Goal: Find specific page/section

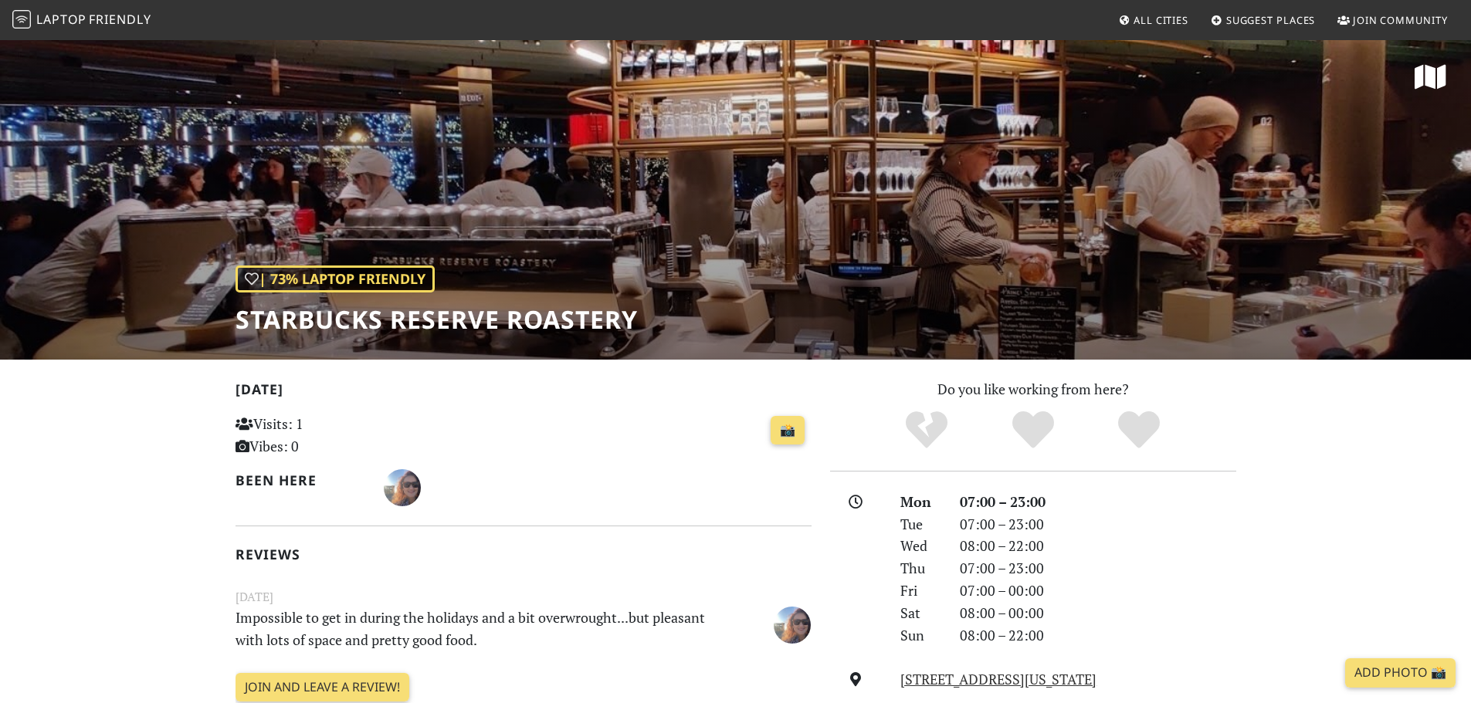
click at [127, 8] on link "Laptop Friendly" at bounding box center [81, 20] width 139 height 27
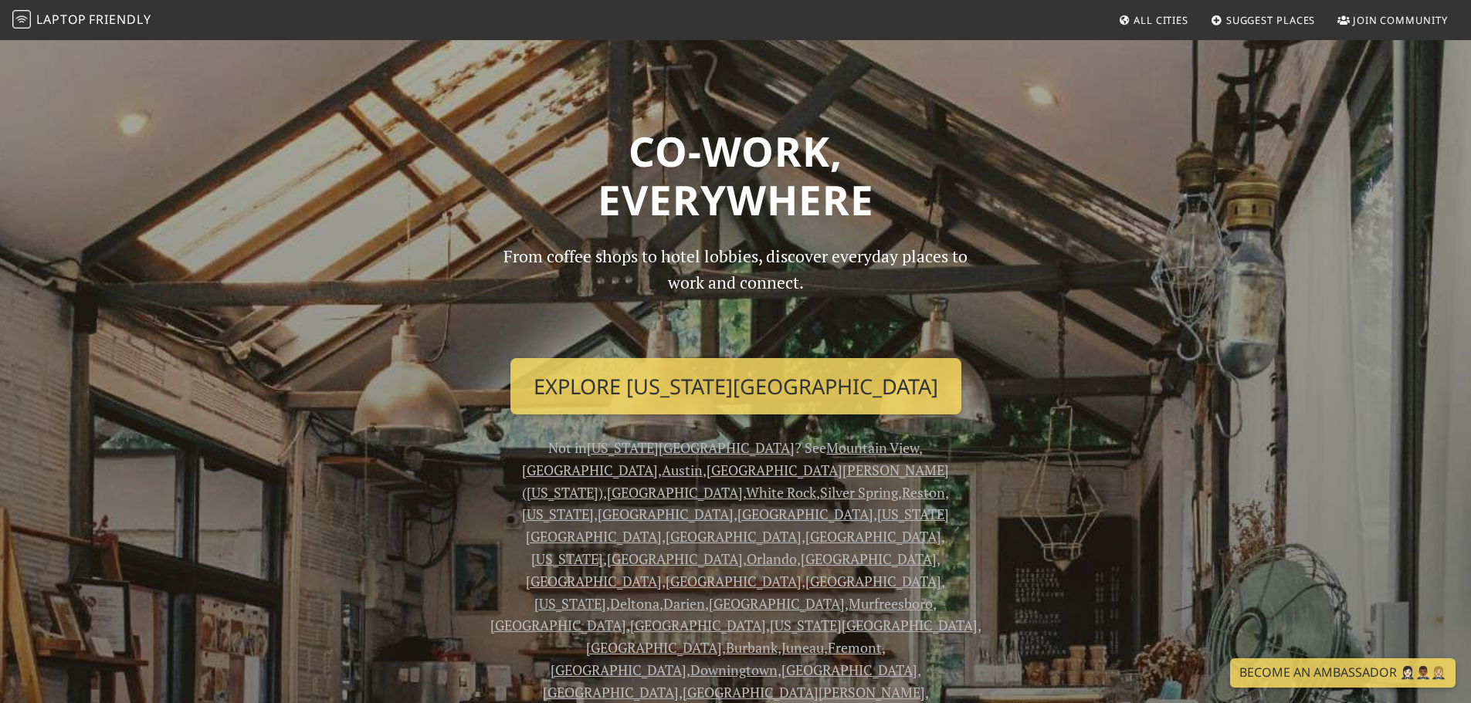
click at [734, 505] on link "Chicago" at bounding box center [666, 514] width 136 height 19
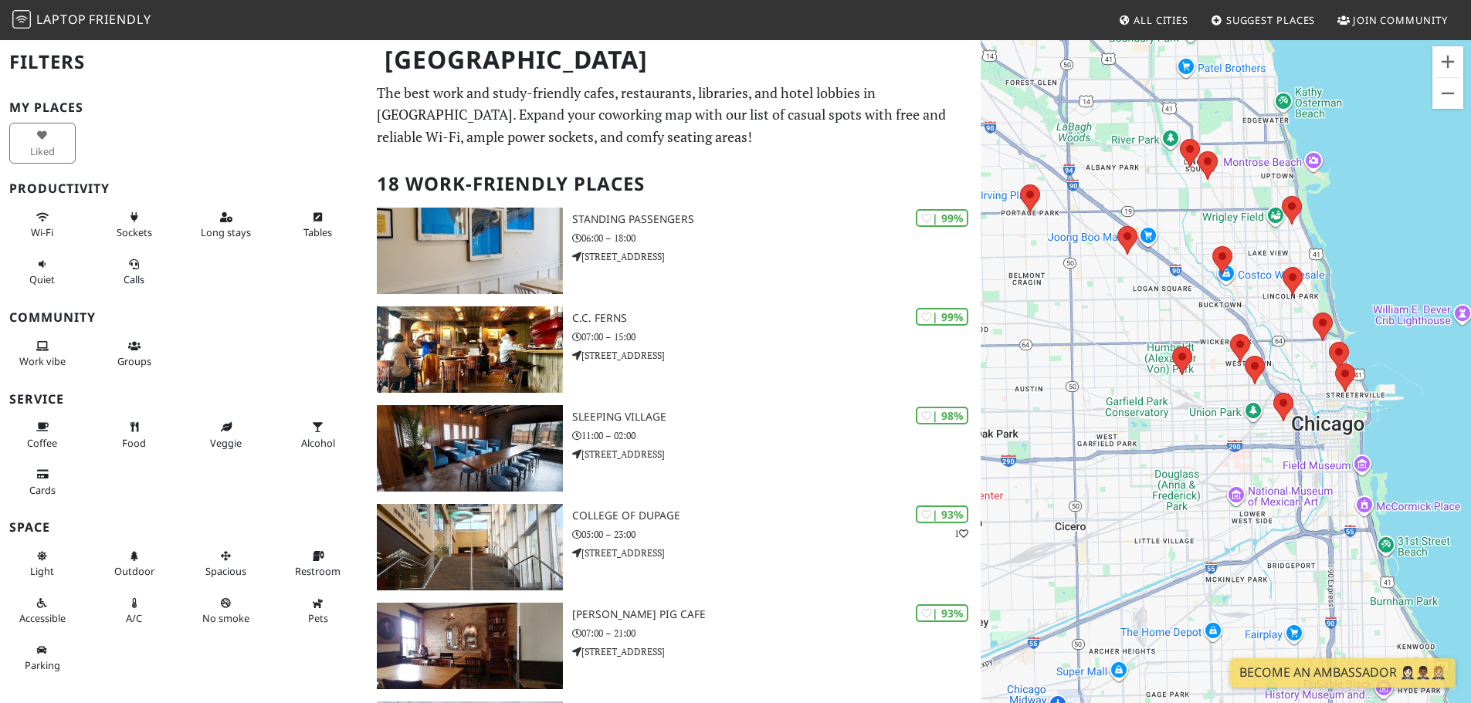
drag, startPoint x: 1333, startPoint y: 341, endPoint x: 1276, endPoint y: 282, distance: 81.9
click at [1313, 313] on area at bounding box center [1313, 313] width 0 height 0
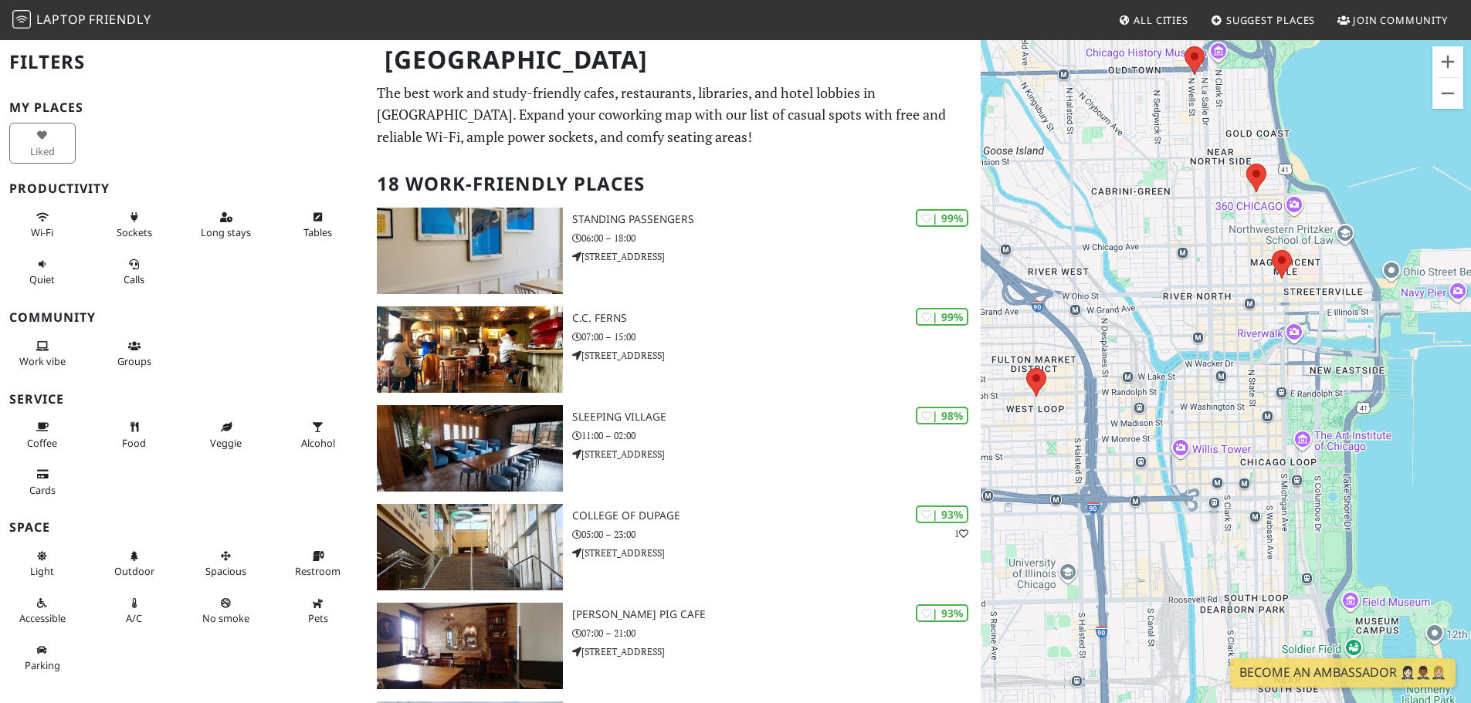
drag, startPoint x: 1248, startPoint y: 314, endPoint x: 1291, endPoint y: 212, distance: 110.7
click at [1289, 215] on div at bounding box center [1226, 390] width 490 height 703
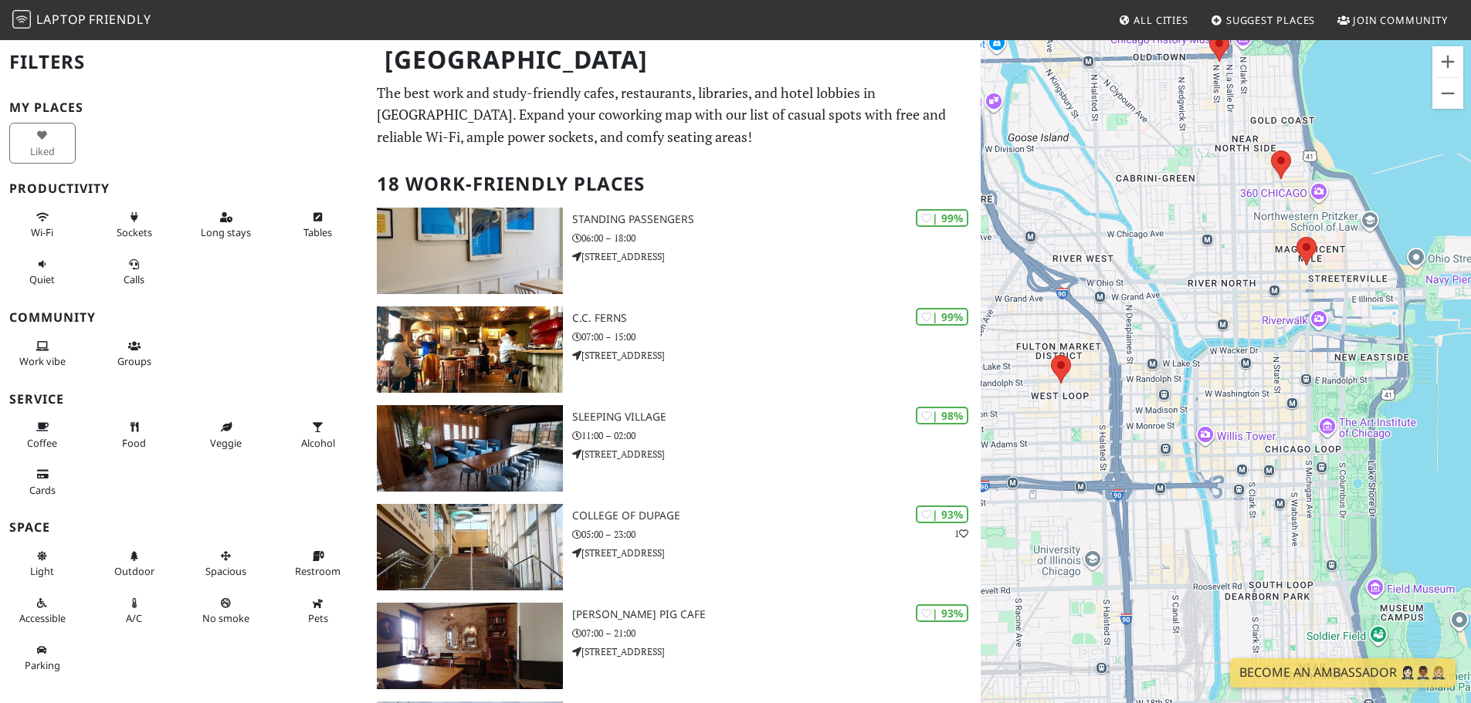
drag, startPoint x: 1182, startPoint y: 287, endPoint x: 1265, endPoint y: 170, distance: 143.5
click at [1256, 181] on div at bounding box center [1226, 390] width 490 height 703
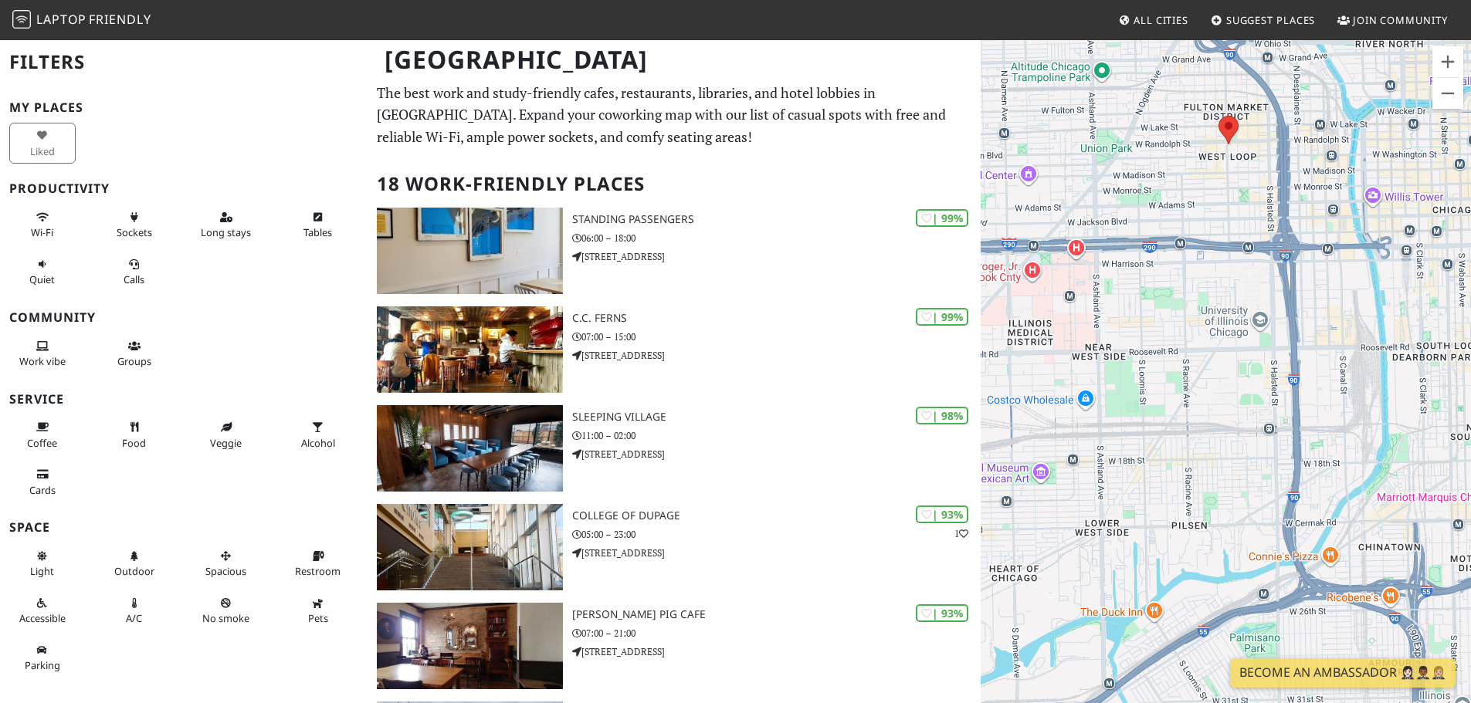
drag, startPoint x: 1225, startPoint y: 210, endPoint x: 1215, endPoint y: 221, distance: 15.3
click at [1215, 221] on div at bounding box center [1226, 390] width 490 height 703
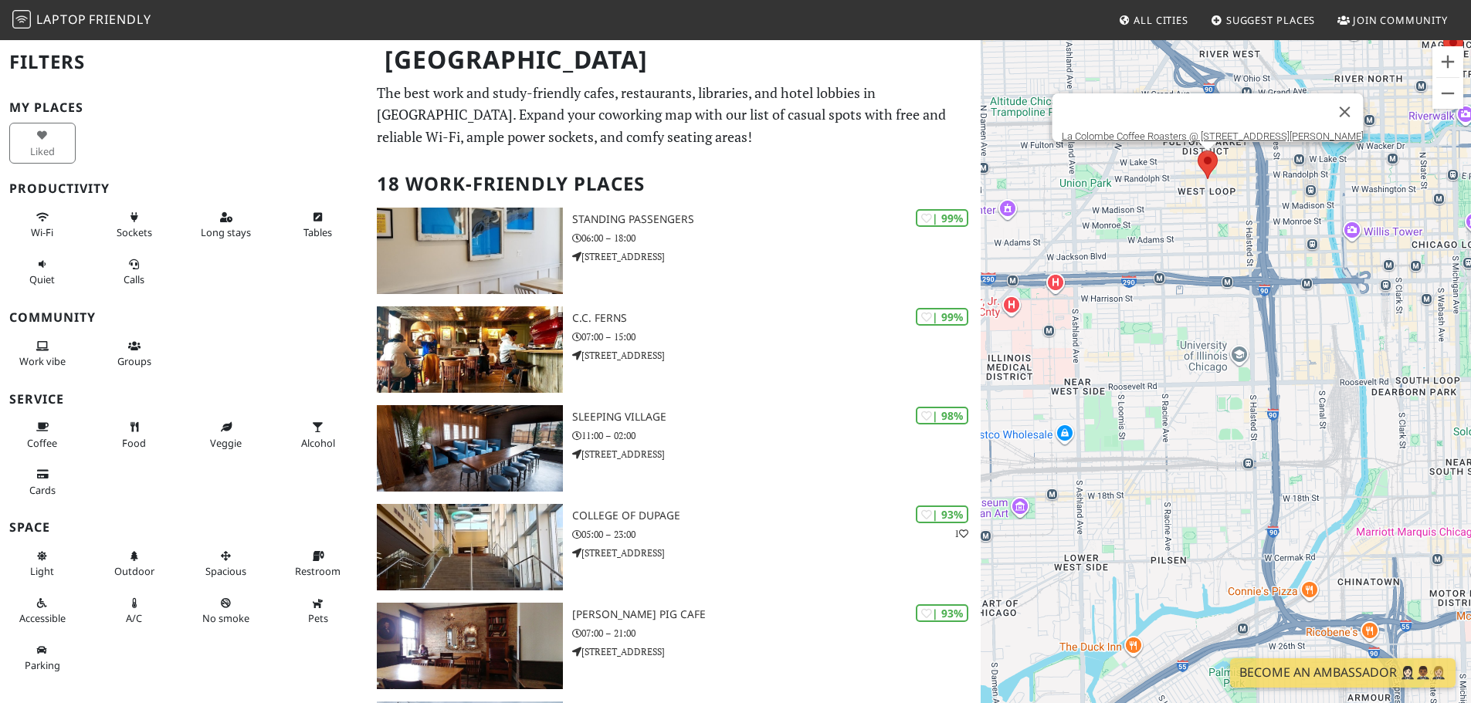
click at [1198, 151] on area at bounding box center [1198, 151] width 0 height 0
click at [1206, 130] on link "La Colombe Coffee Roasters @ 955 W Randolph St" at bounding box center [1212, 136] width 302 height 12
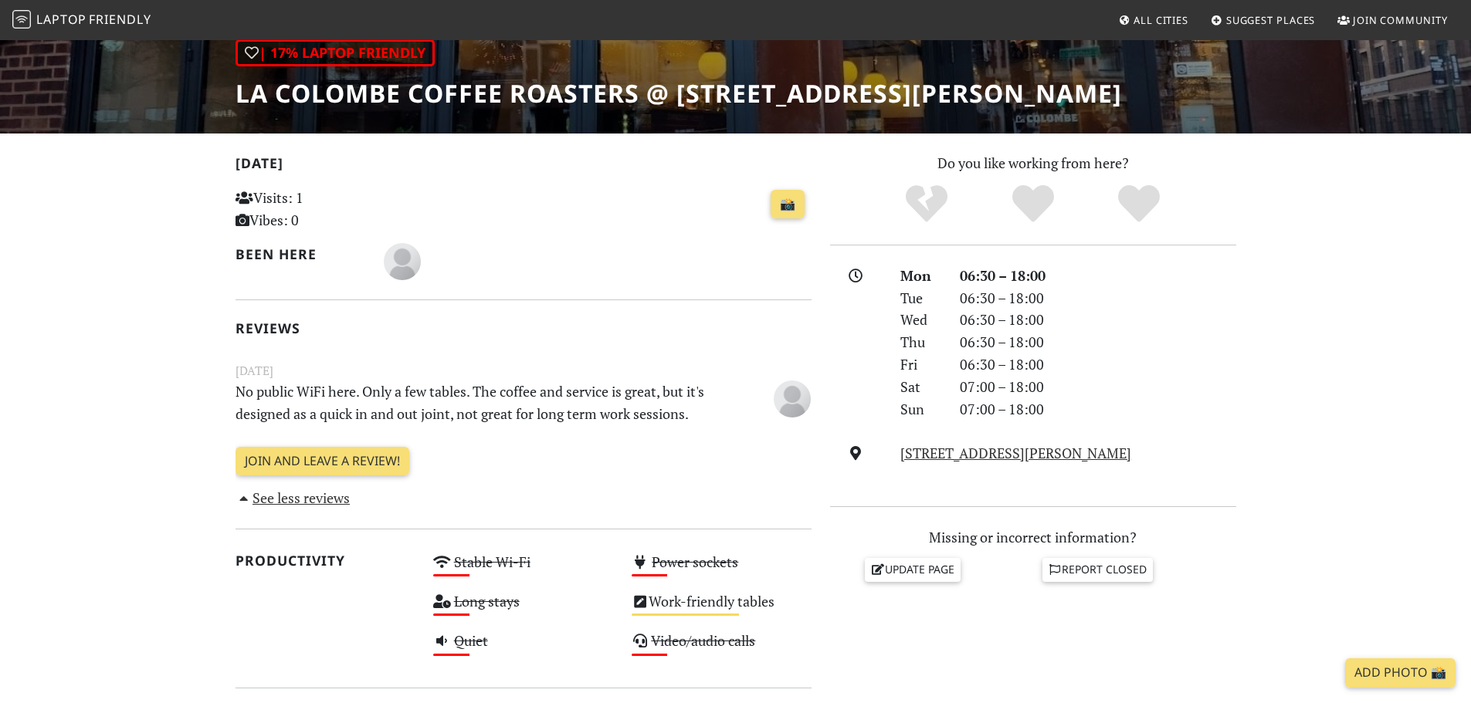
scroll to position [232, 0]
